Goal: Transaction & Acquisition: Purchase product/service

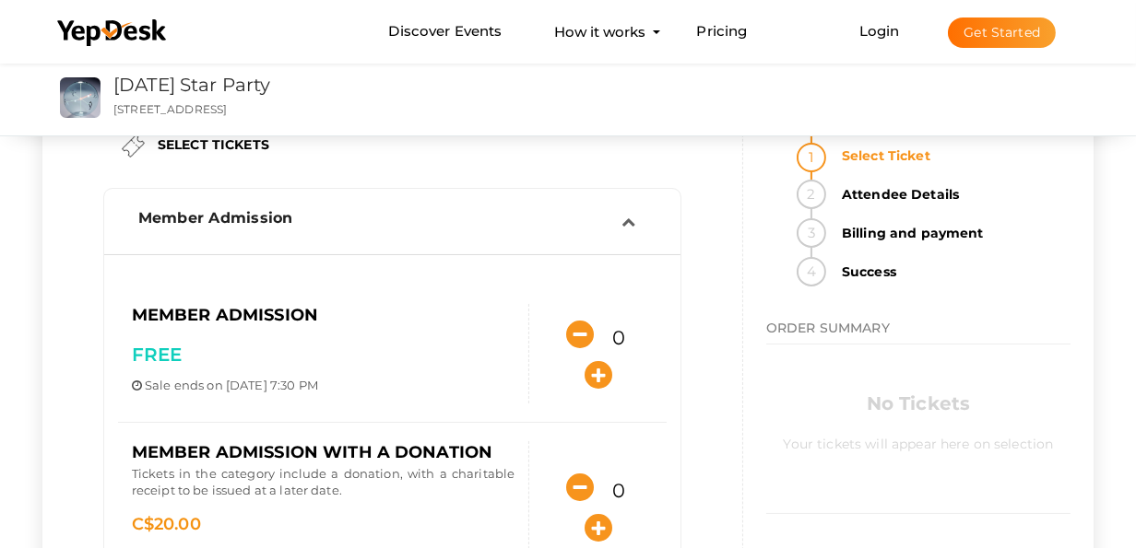
scroll to position [92, 0]
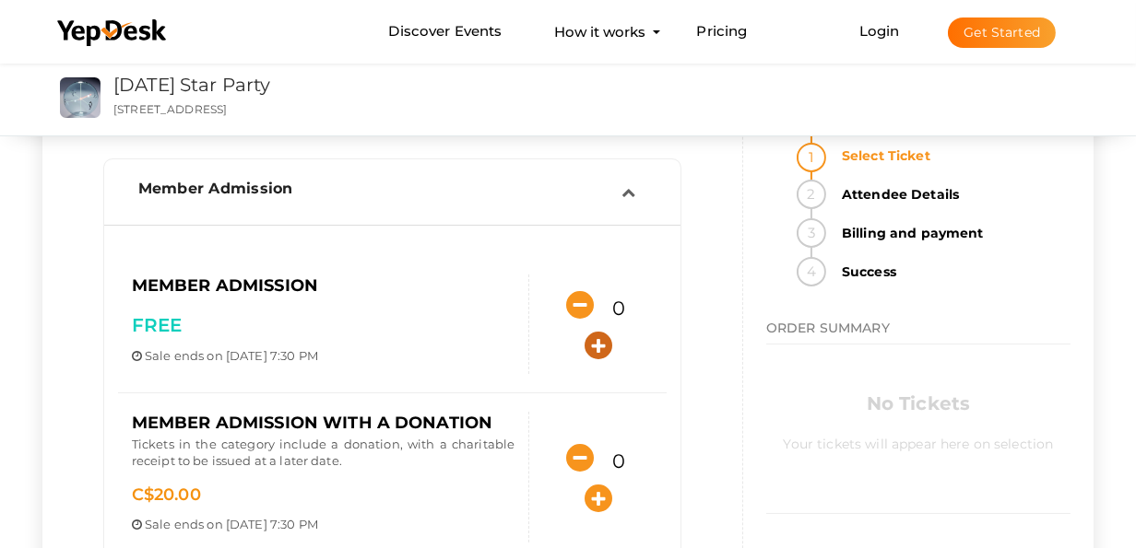
click at [588, 353] on icon "button" at bounding box center [598, 346] width 28 height 28
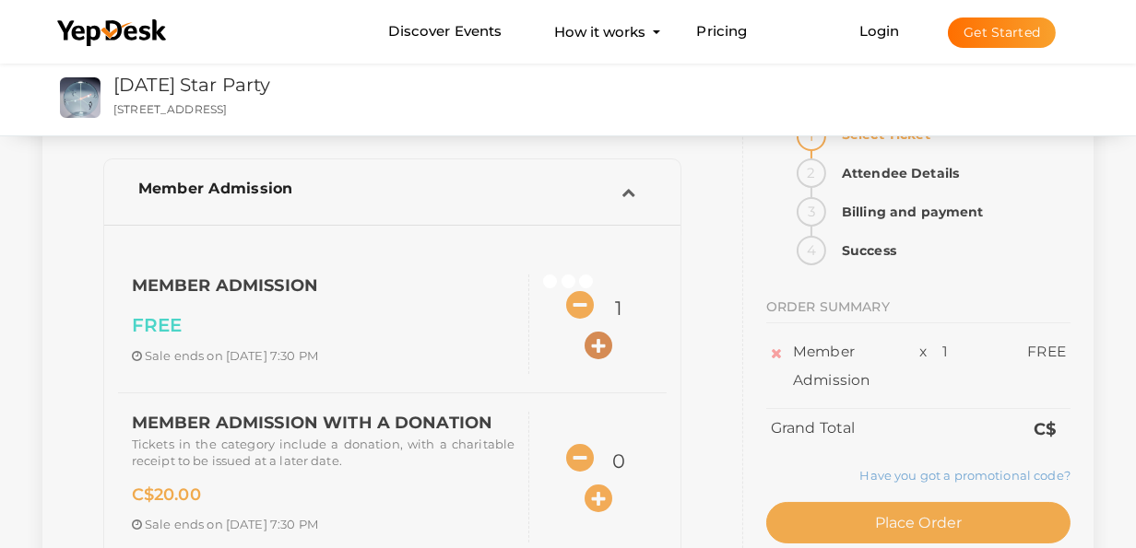
click at [588, 353] on icon "button" at bounding box center [598, 346] width 28 height 28
type input "2"
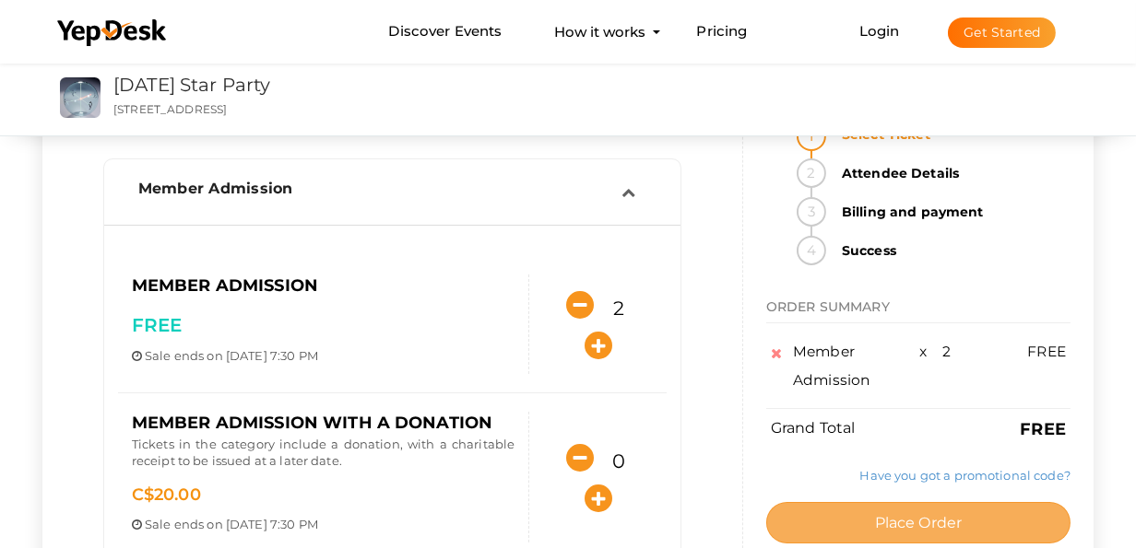
click at [892, 518] on span "Place Order" at bounding box center [919, 523] width 88 height 18
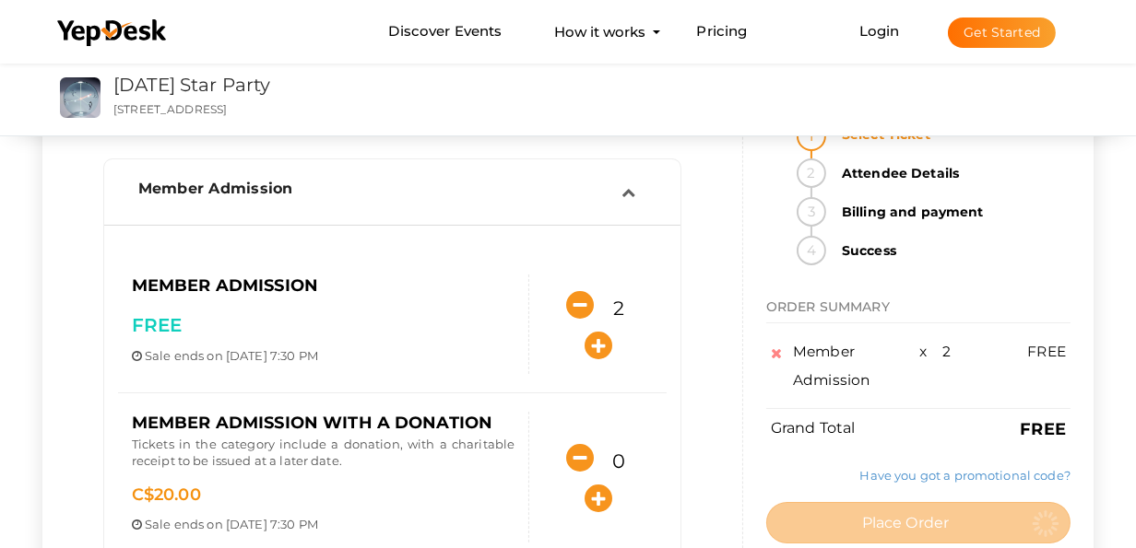
scroll to position [0, 0]
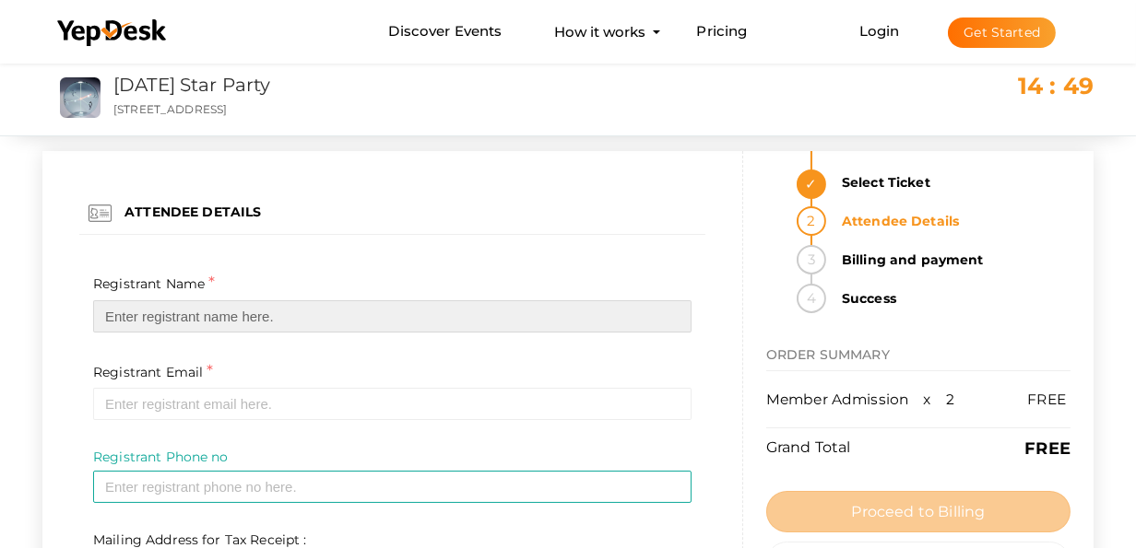
click at [185, 319] on input "text" at bounding box center [392, 316] width 598 height 32
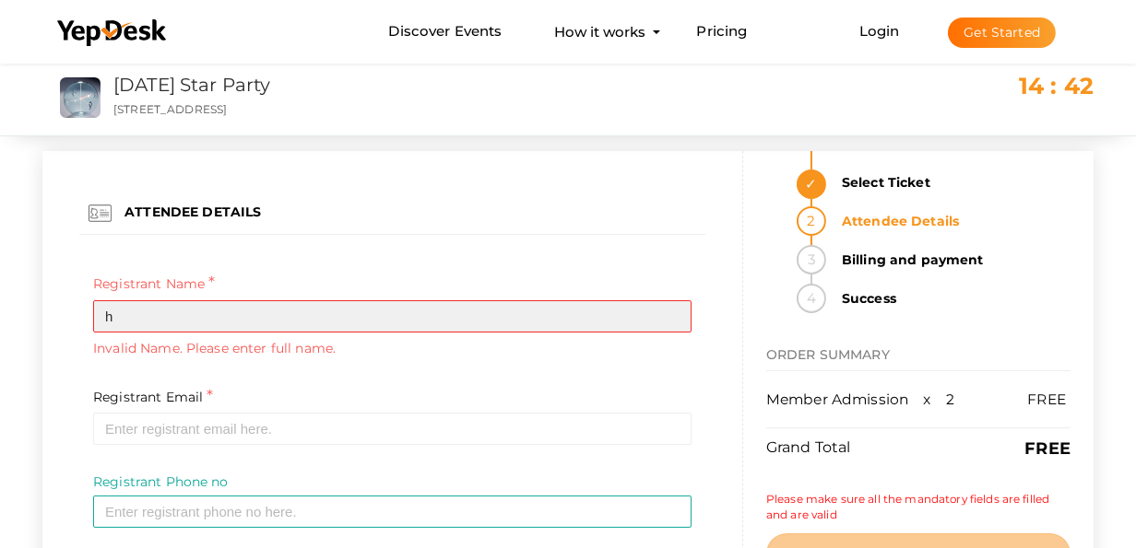
click at [142, 307] on input "h" at bounding box center [392, 316] width 598 height 32
type input "heather tomalty"
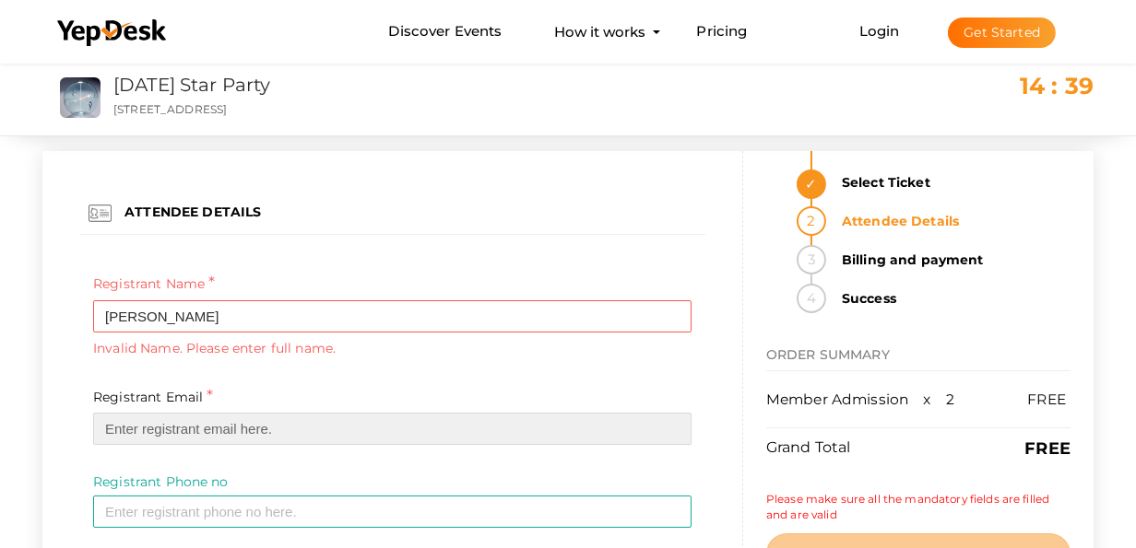
type input "[PERSON_NAME][EMAIL_ADDRESS][PERSON_NAME][DOMAIN_NAME]"
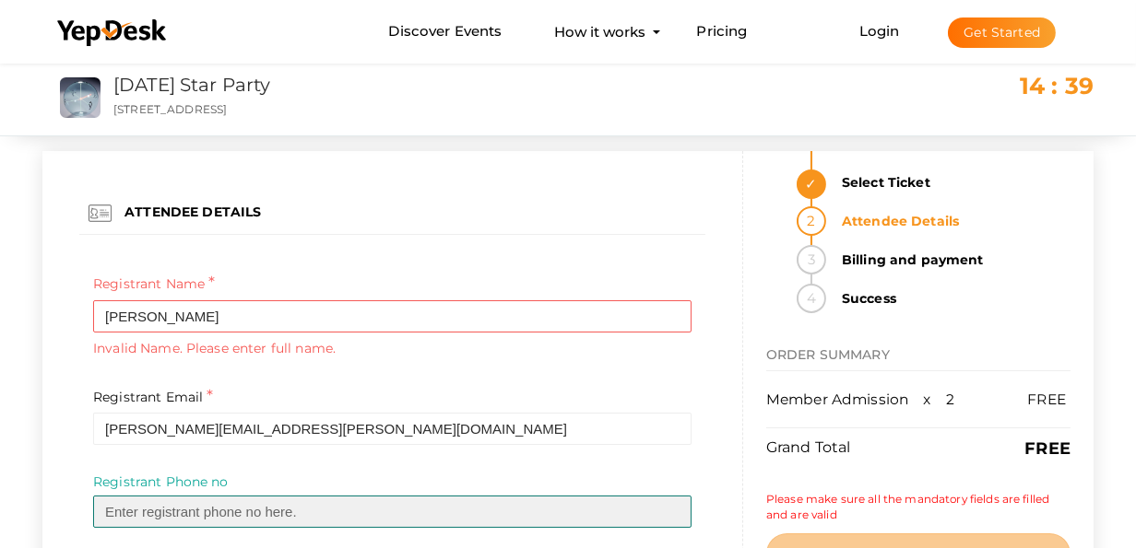
type input "7786784219"
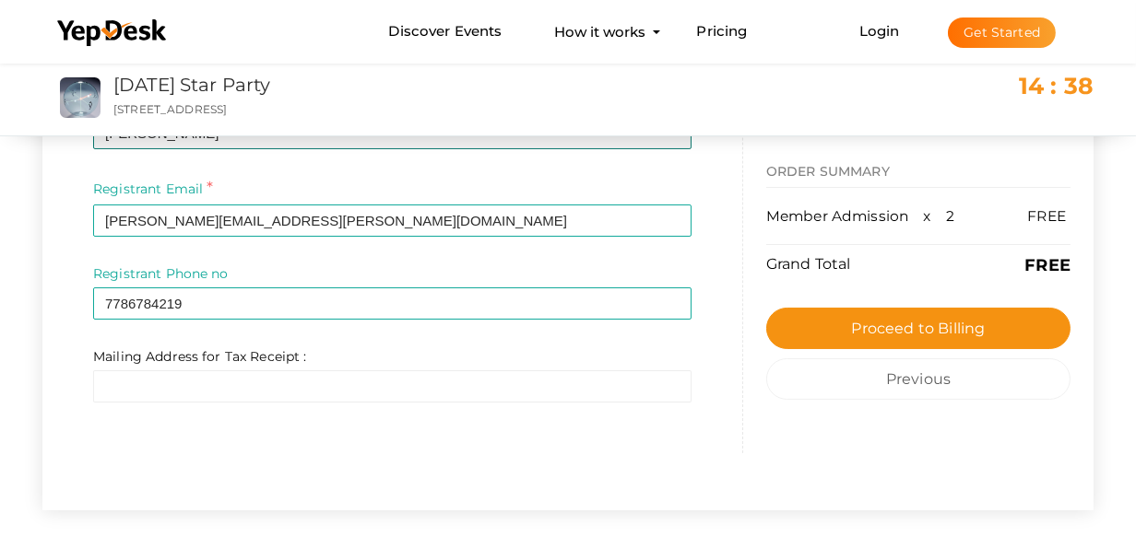
scroll to position [184, 0]
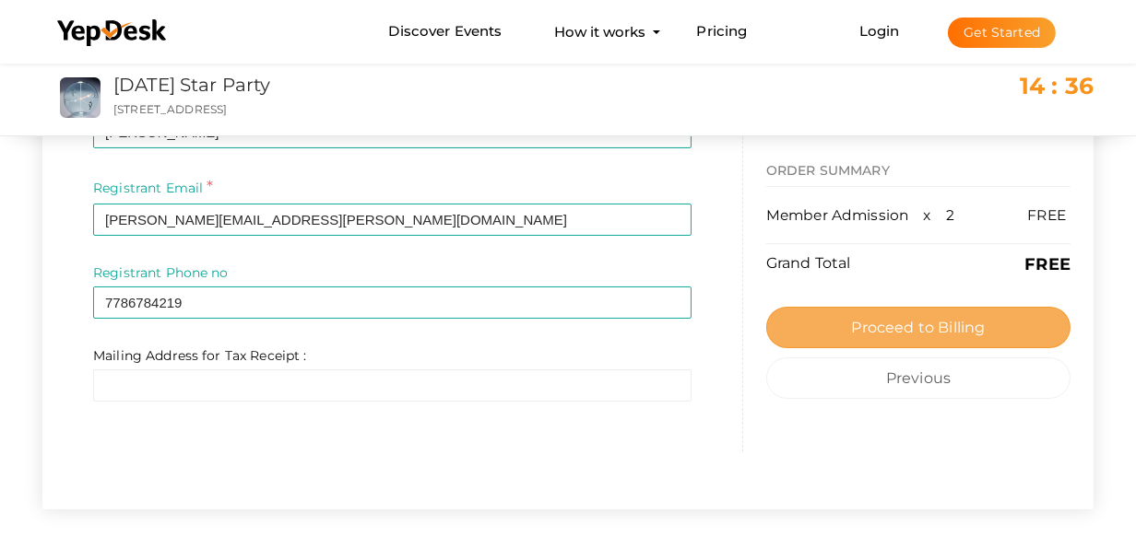
click at [892, 313] on button "Proceed to Billing" at bounding box center [918, 327] width 304 height 41
